Goal: Information Seeking & Learning: Learn about a topic

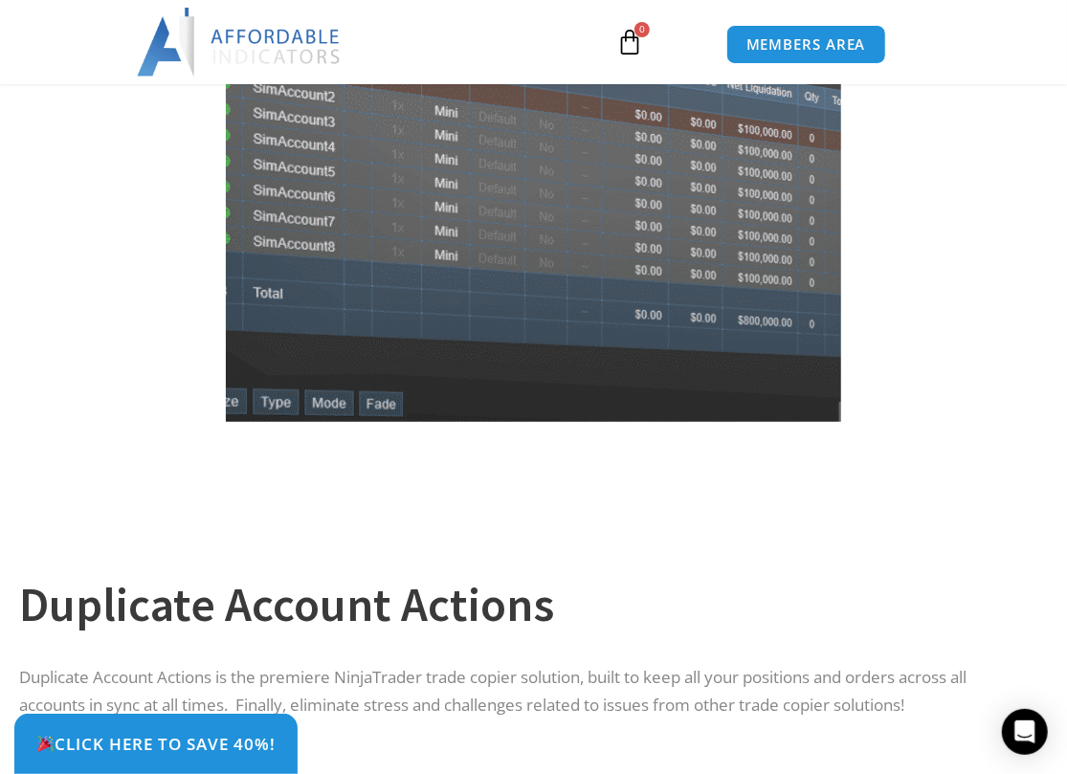
scroll to position [287, 0]
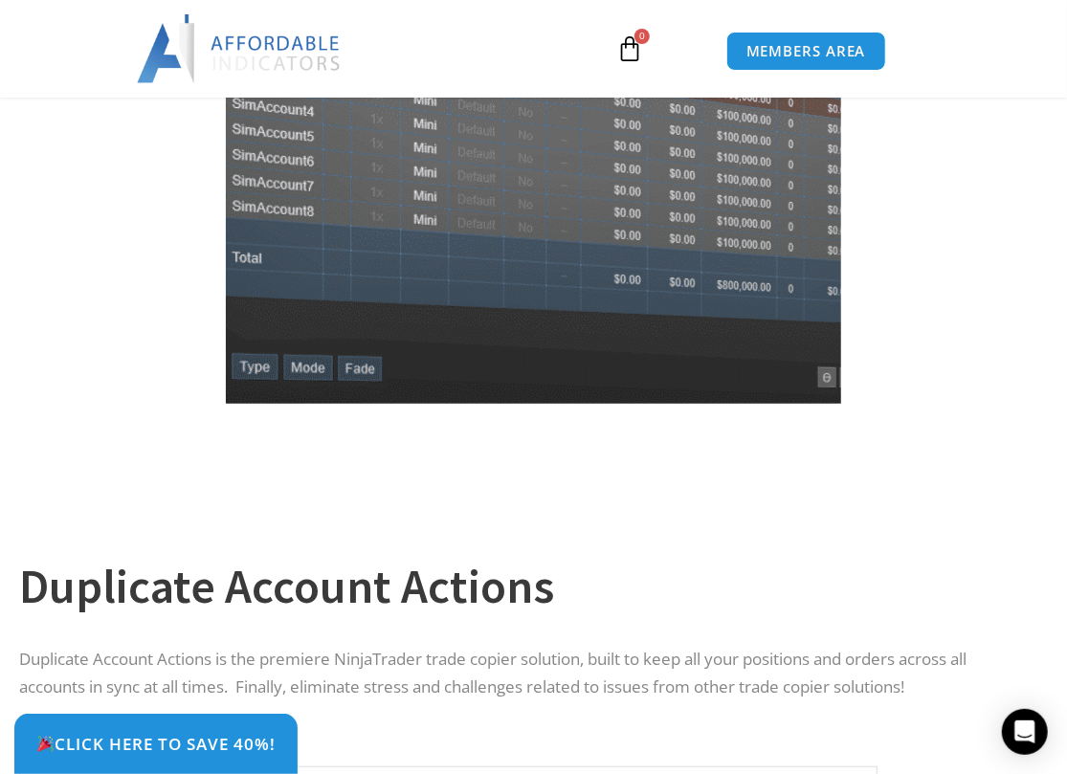
click at [536, 321] on img at bounding box center [533, 120] width 761 height 605
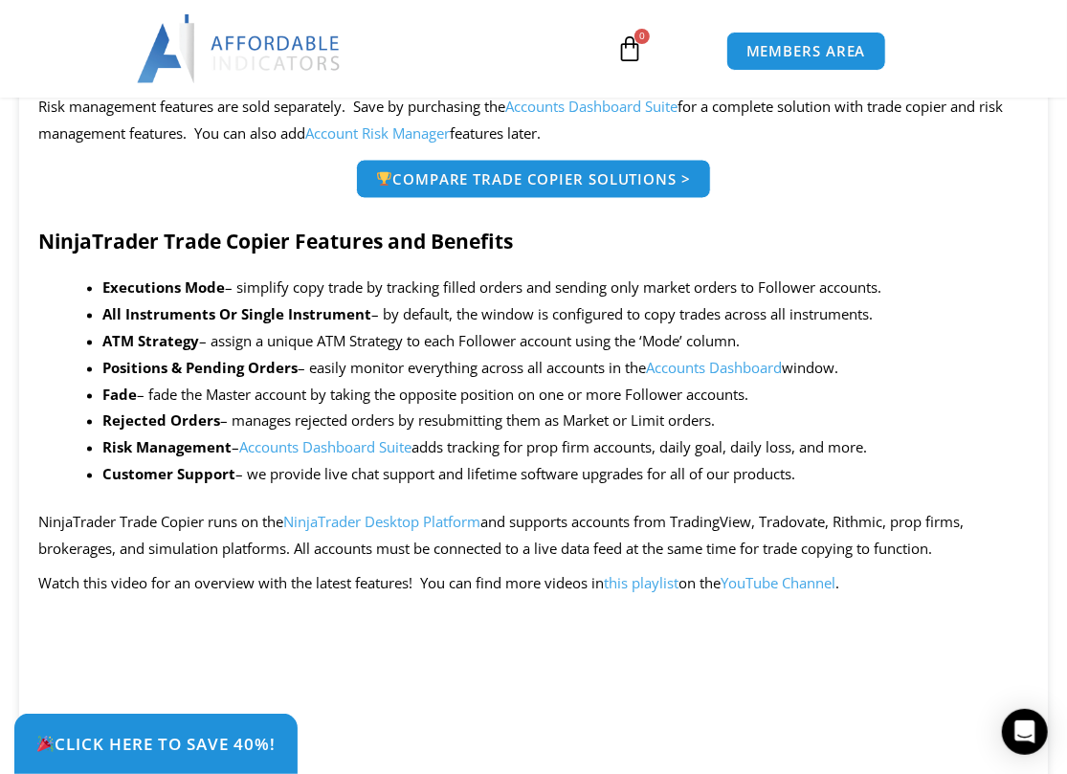
scroll to position [1531, 0]
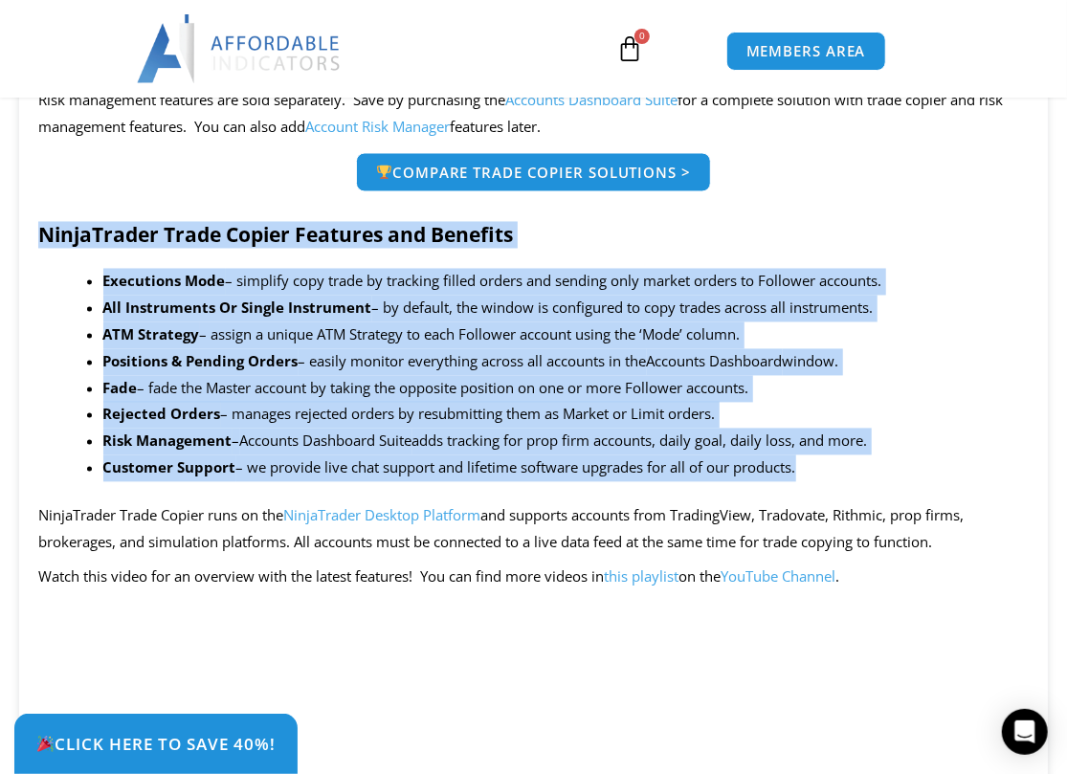
drag, startPoint x: 43, startPoint y: 230, endPoint x: 855, endPoint y: 474, distance: 847.4
copy div "NinjaTrader Trade Copier Features and Benefits Executions Mode – simplify copy …"
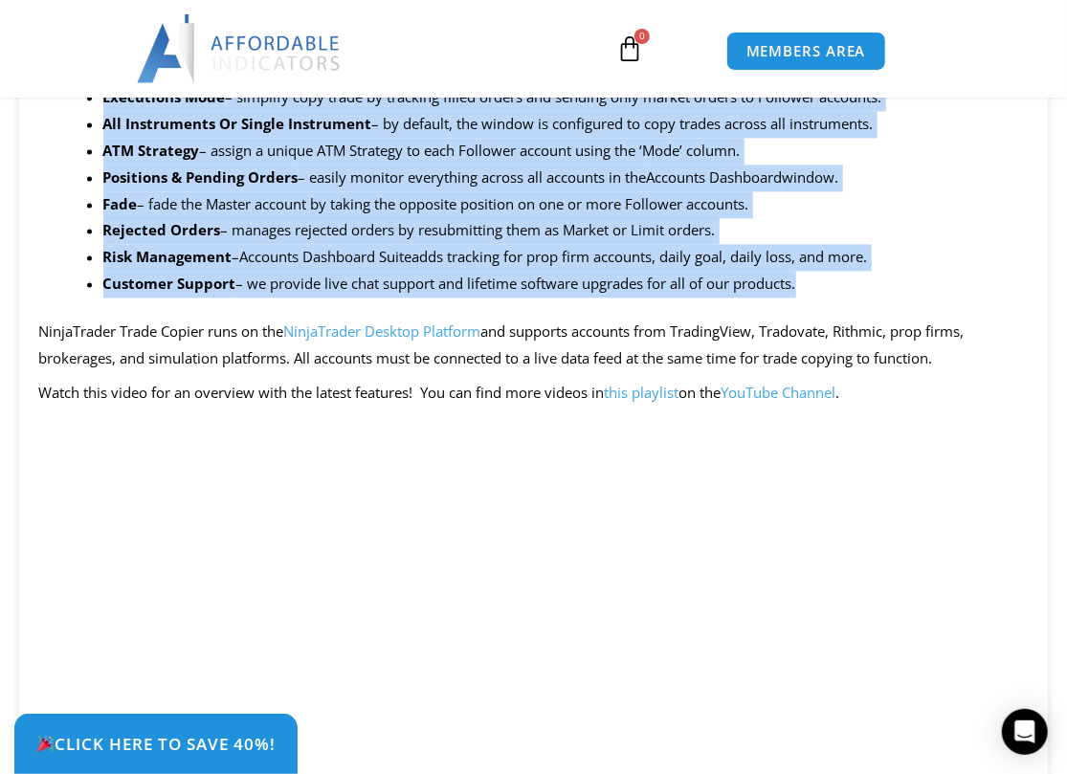
scroll to position [1723, 0]
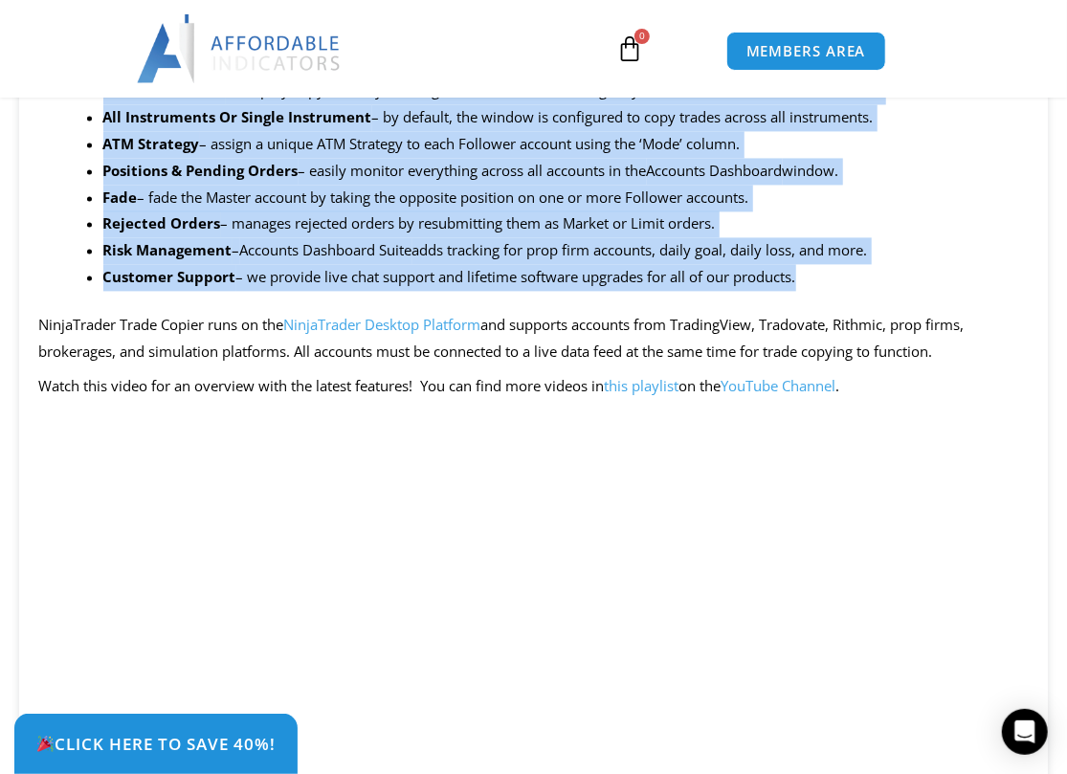
click at [510, 258] on li "Risk Management – Accounts Dashboard Suite adds tracking for prop firm accounts…" at bounding box center [566, 250] width 926 height 27
click at [854, 250] on li "Risk Management – Accounts Dashboard Suite adds tracking for prop firm accounts…" at bounding box center [566, 250] width 926 height 27
click at [887, 257] on li "Risk Management – Accounts Dashboard Suite adds tracking for prop firm accounts…" at bounding box center [566, 250] width 926 height 27
click at [889, 257] on li "Risk Management – Accounts Dashboard Suite adds tracking for prop firm accounts…" at bounding box center [566, 250] width 926 height 27
click at [907, 261] on li "Risk Management – Accounts Dashboard Suite adds tracking for prop firm accounts…" at bounding box center [566, 250] width 926 height 27
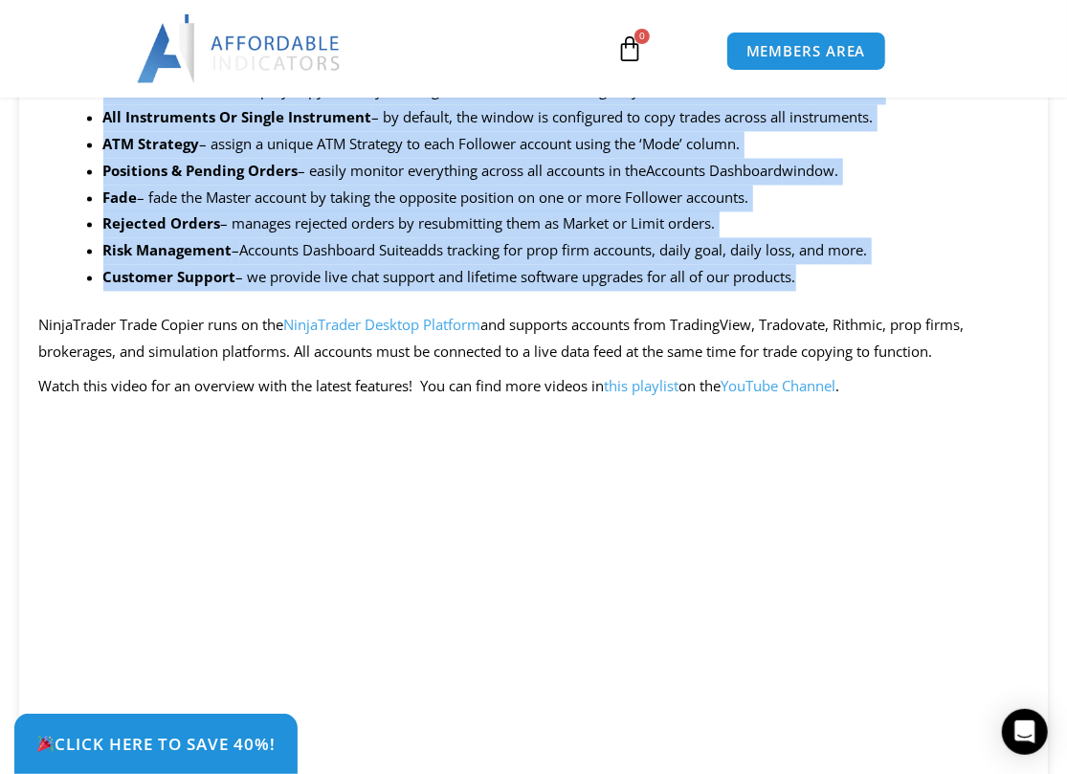
click at [907, 261] on li "Risk Management – Accounts Dashboard Suite adds tracking for prop firm accounts…" at bounding box center [566, 250] width 926 height 27
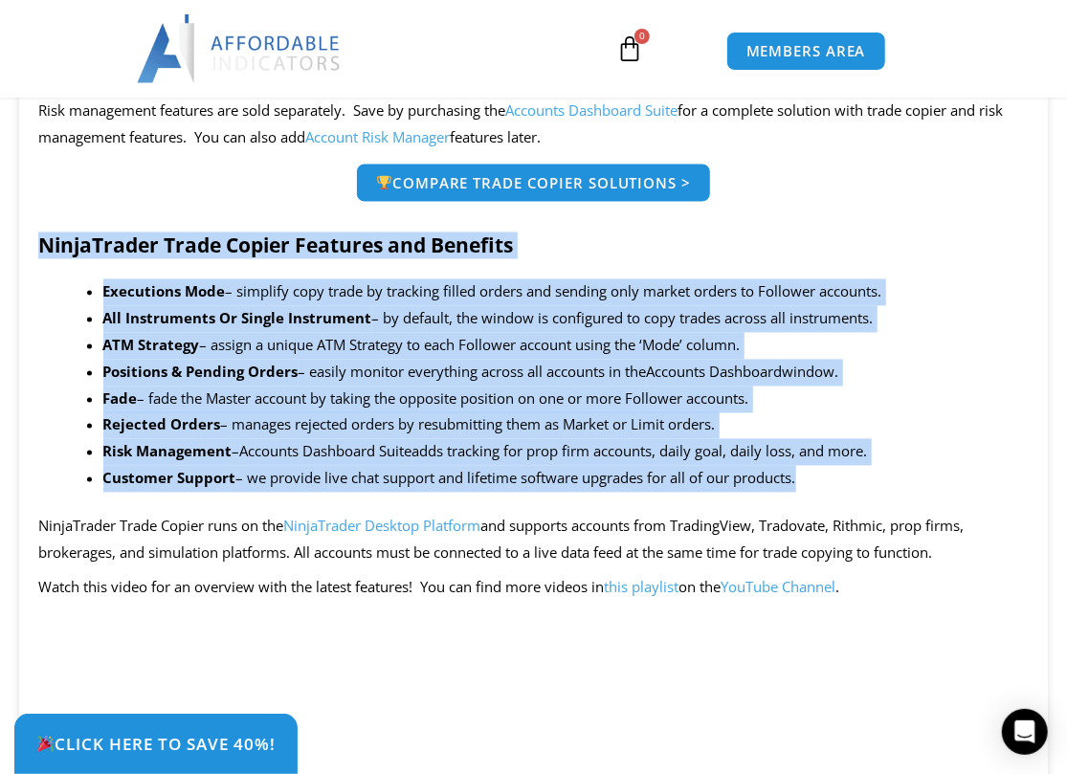
scroll to position [1436, 0]
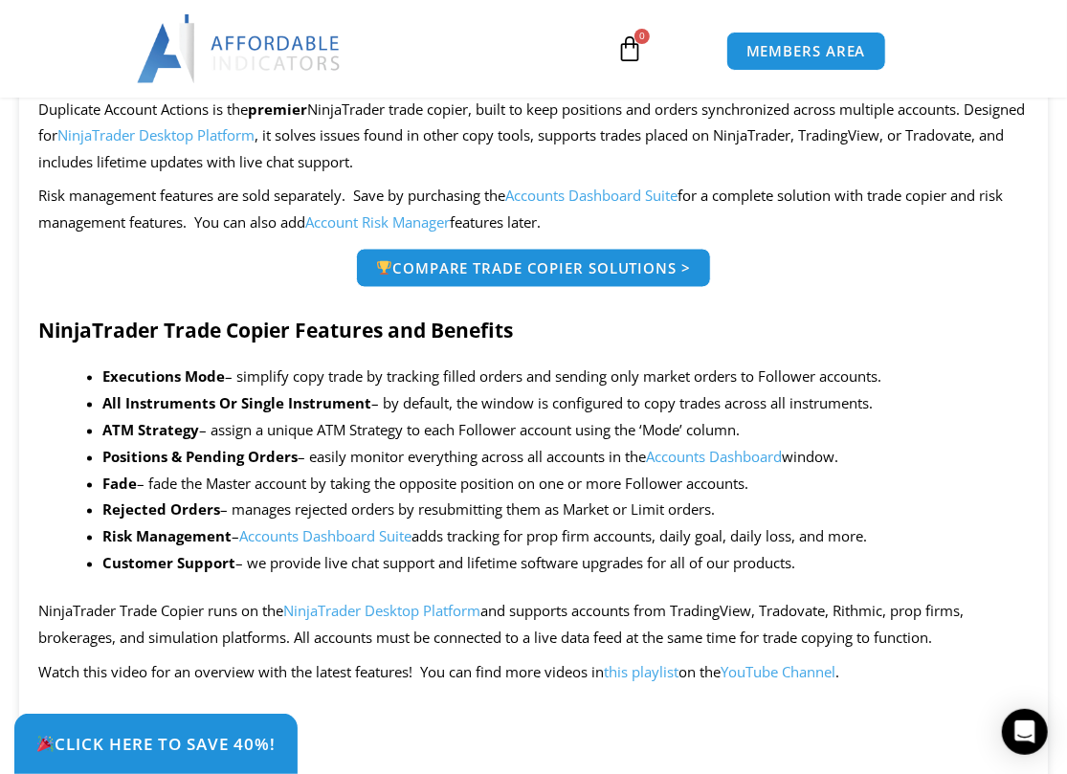
click at [840, 272] on div "Compare Trade Copier Solutions >" at bounding box center [534, 269] width 980 height 40
drag, startPoint x: 887, startPoint y: 544, endPoint x: 429, endPoint y: 539, distance: 458.4
click at [429, 539] on li "Risk Management – Accounts Dashboard Suite adds tracking for prop firm accounts…" at bounding box center [566, 537] width 926 height 27
copy li "adds tracking for prop firm accounts, daily goal, daily loss, and more."
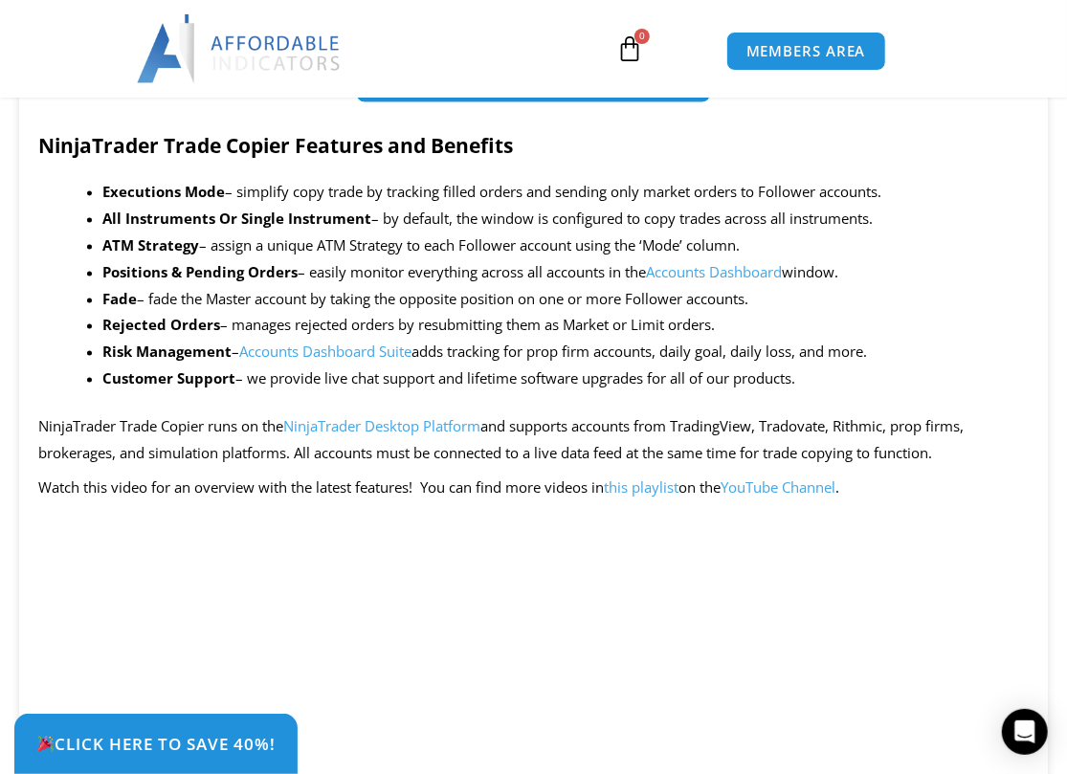
scroll to position [1627, 0]
